Goal: Task Accomplishment & Management: Complete application form

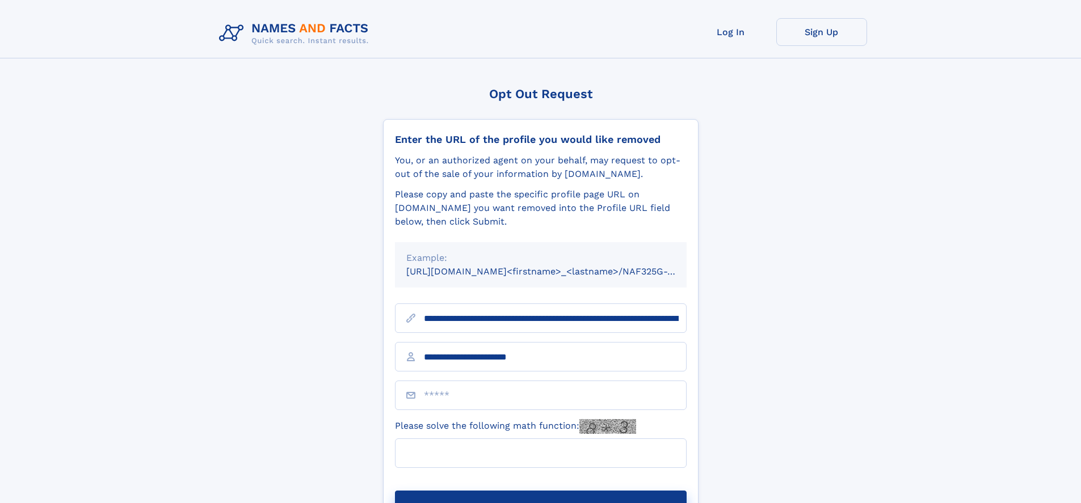
type input "**********"
type input "**"
click at [540, 491] on button "Submit Opt Out Request" at bounding box center [541, 509] width 292 height 36
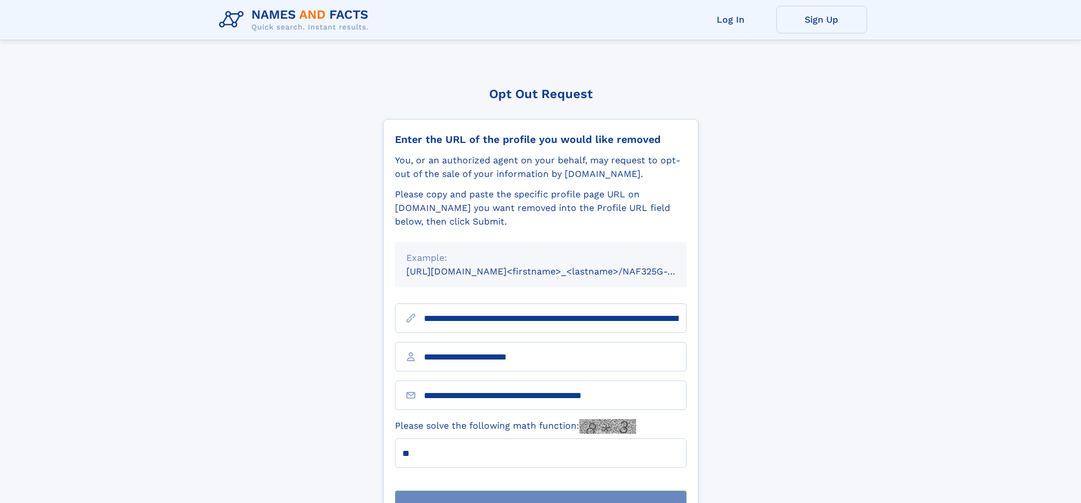
scroll to position [36, 0]
